Goal: Task Accomplishment & Management: Use online tool/utility

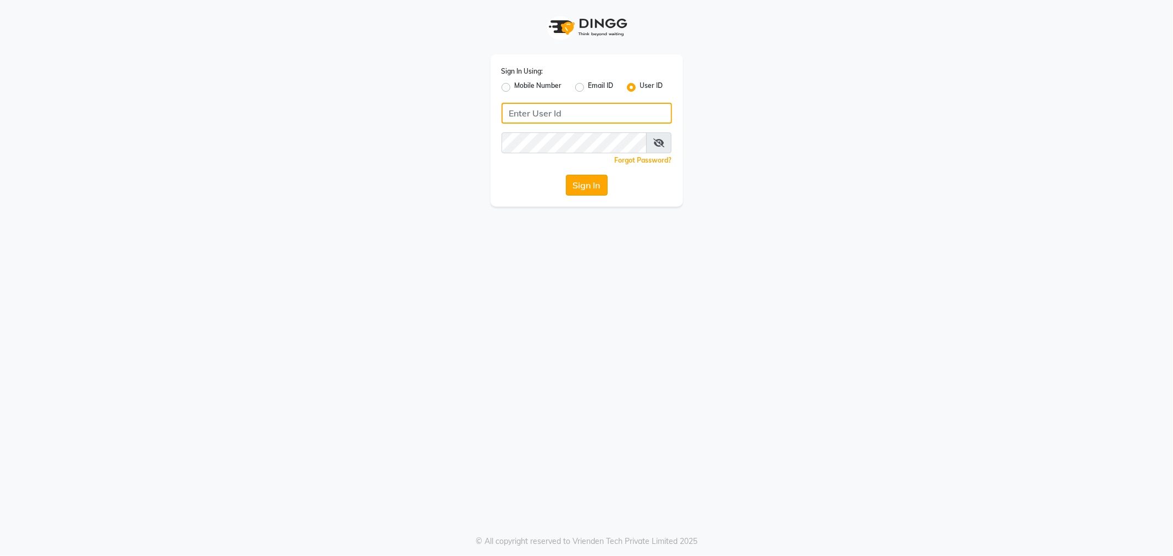
type input "e1788-10"
click at [598, 189] on button "Sign In" at bounding box center [587, 185] width 42 height 21
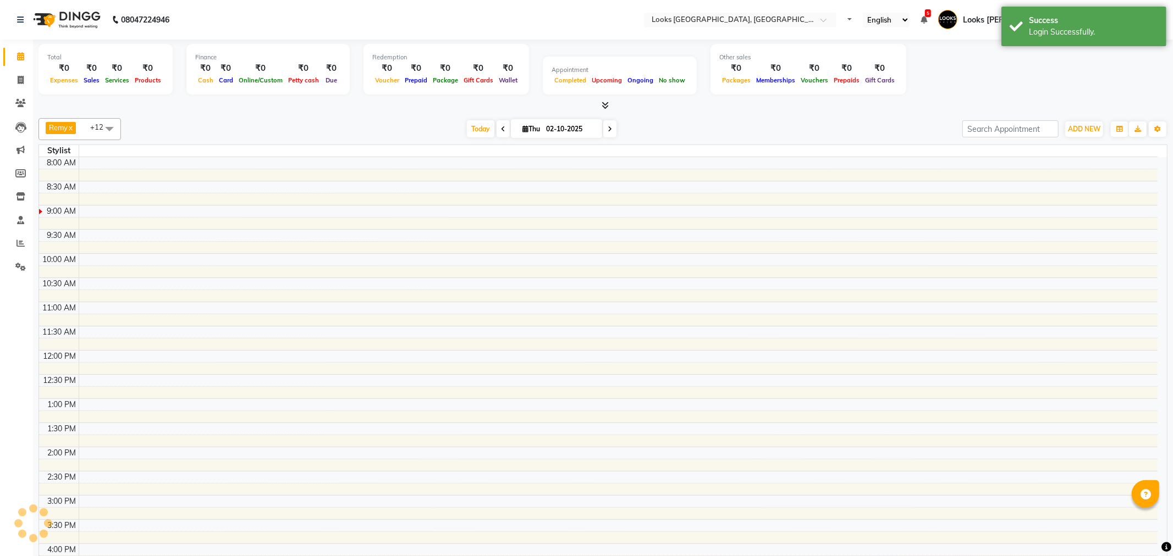
select select "en"
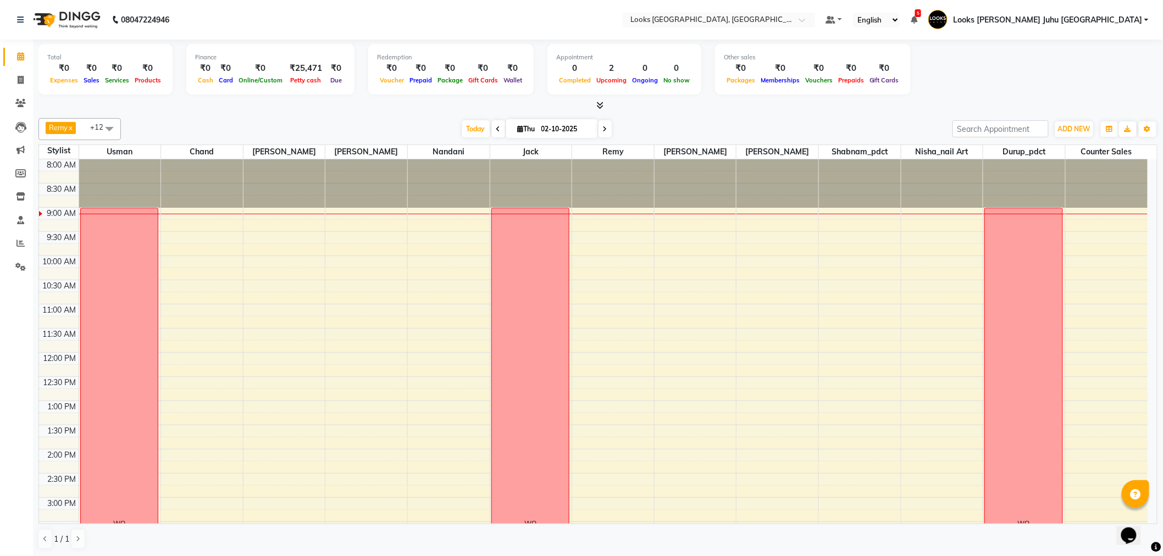
click at [495, 124] on span at bounding box center [498, 128] width 13 height 17
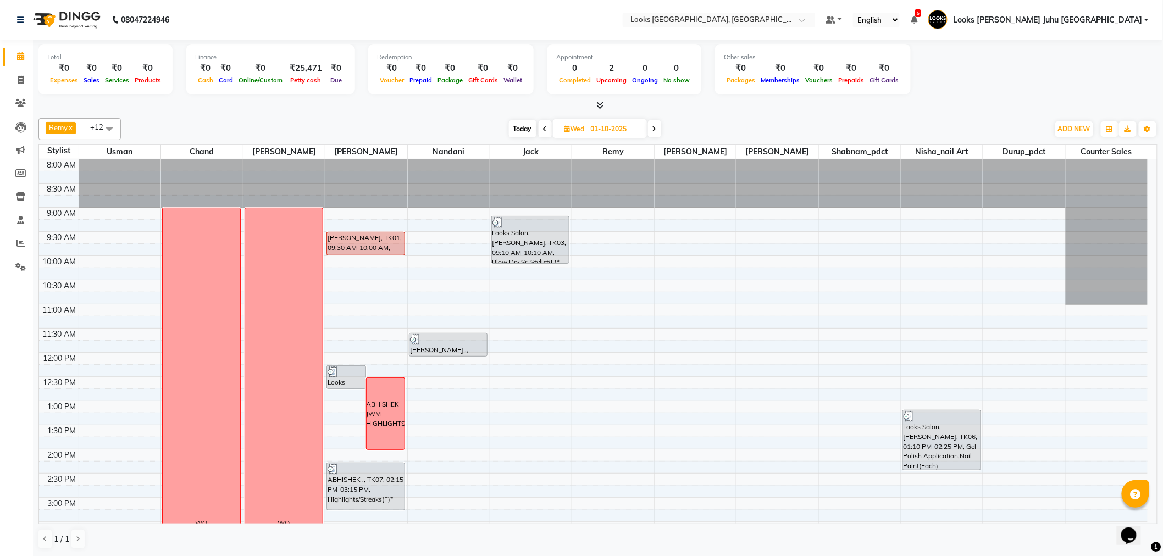
click at [523, 123] on span "Today" at bounding box center [522, 128] width 27 height 17
type input "02-10-2025"
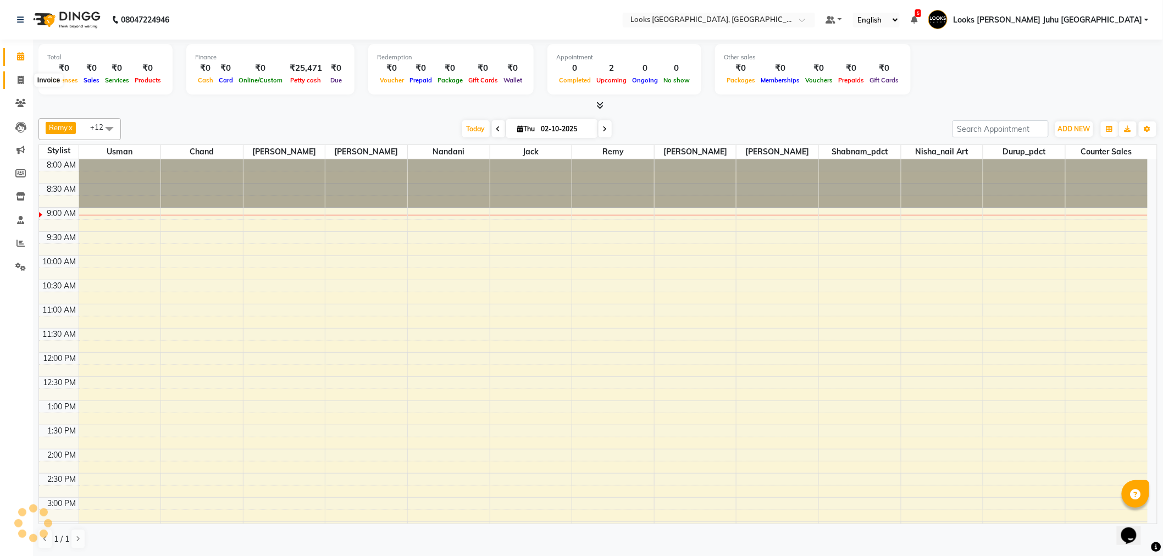
scroll to position [48, 0]
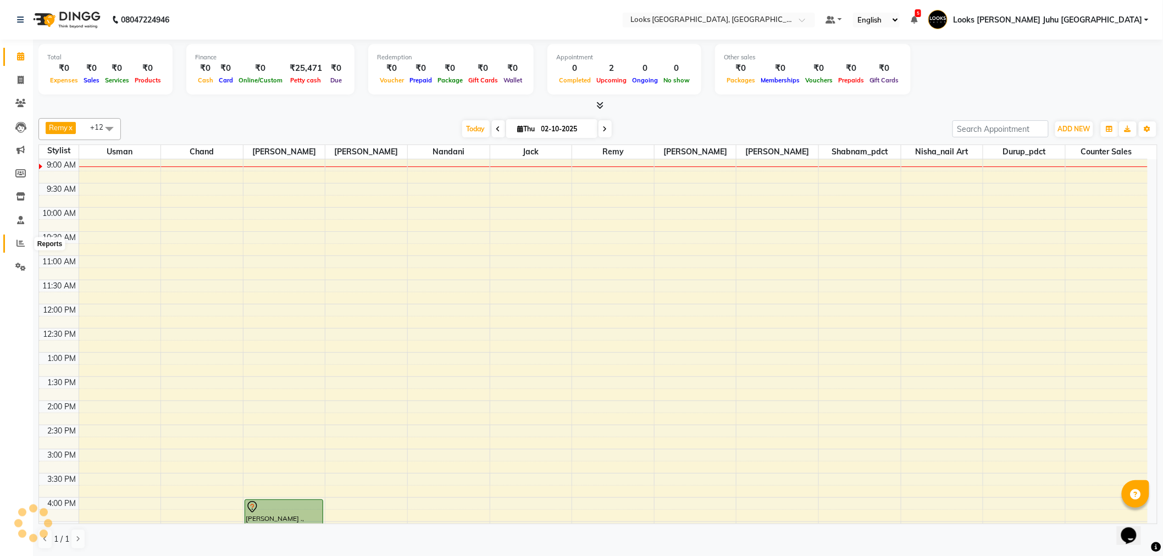
click at [21, 242] on icon at bounding box center [20, 243] width 8 height 8
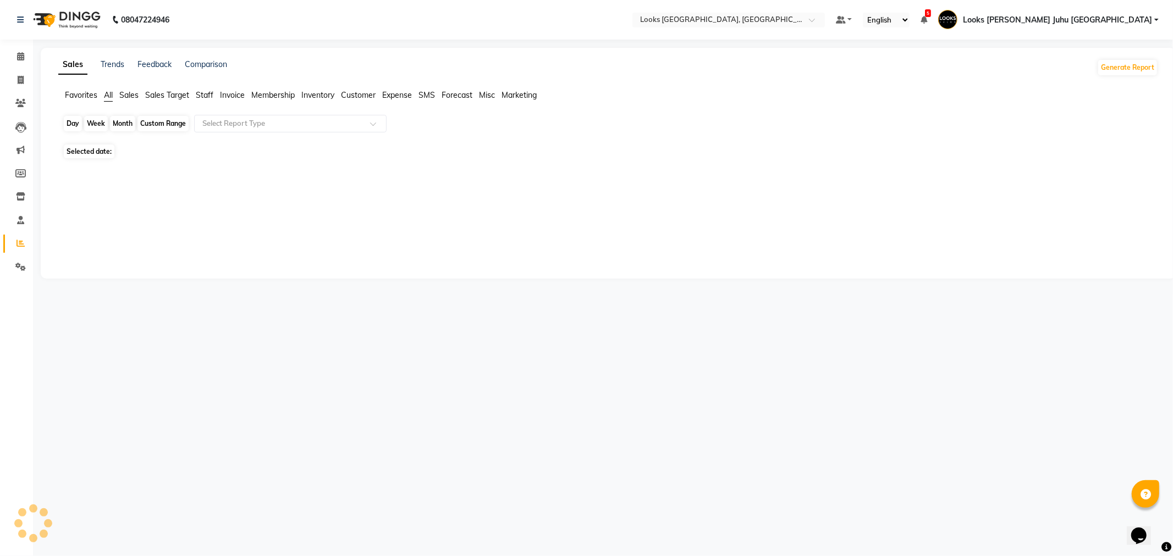
click at [73, 124] on div "Day" at bounding box center [73, 123] width 18 height 15
select select "10"
select select "2025"
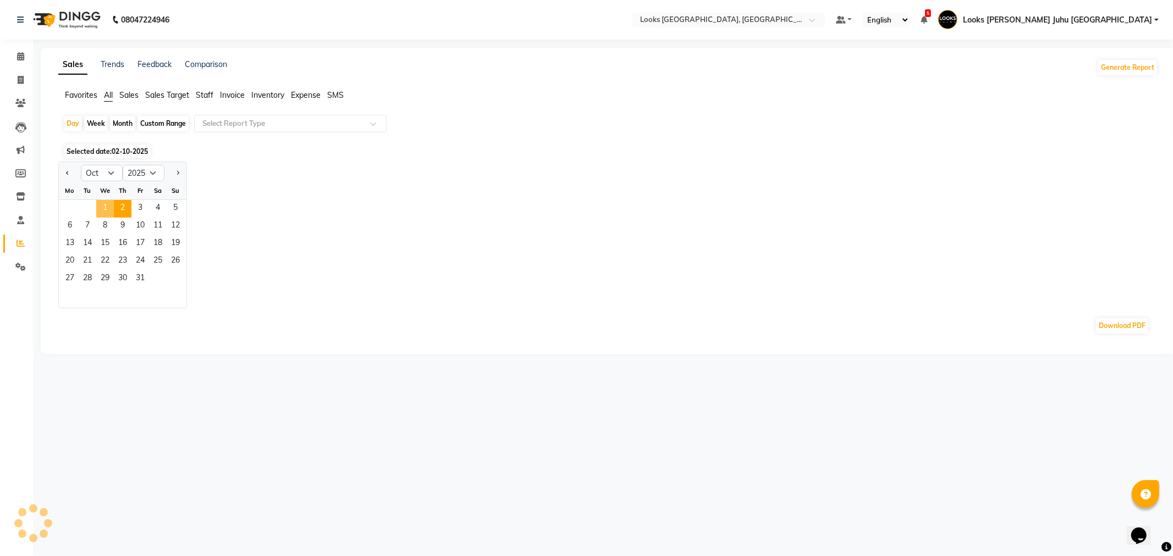
click at [102, 205] on span "1" at bounding box center [105, 209] width 18 height 18
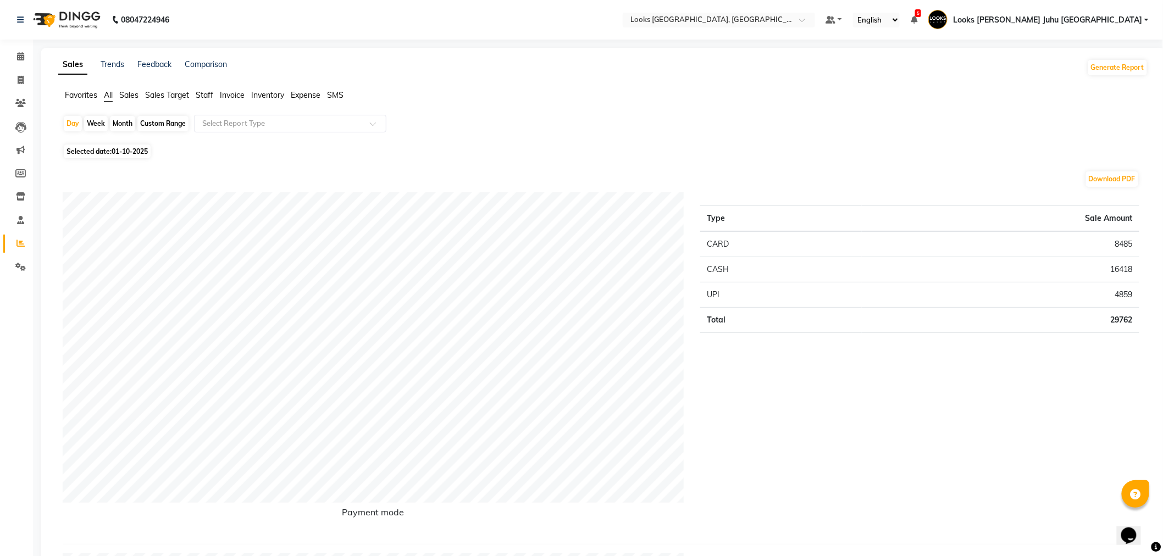
click at [202, 92] on span "Staff" at bounding box center [205, 95] width 18 height 10
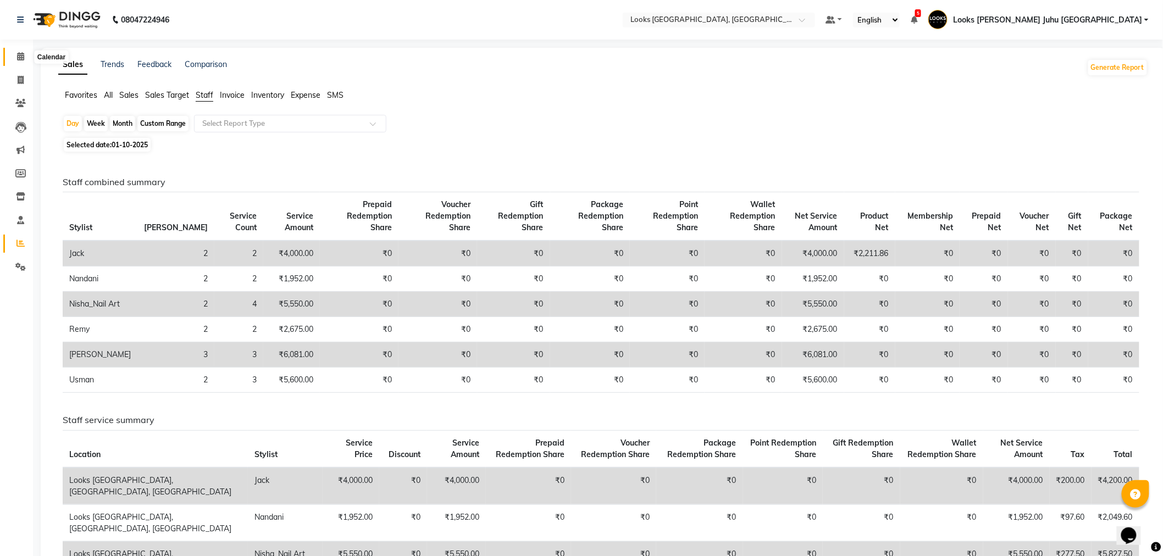
click at [18, 56] on icon at bounding box center [20, 56] width 7 height 8
